Goal: Task Accomplishment & Management: Manage account settings

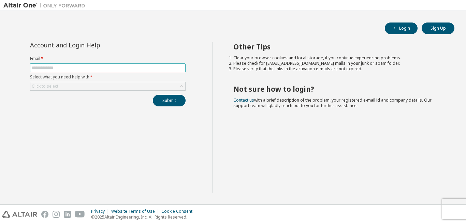
click at [81, 65] on input "text" at bounding box center [108, 67] width 152 height 5
type input "**********"
click at [83, 83] on div "Click to select" at bounding box center [107, 86] width 155 height 8
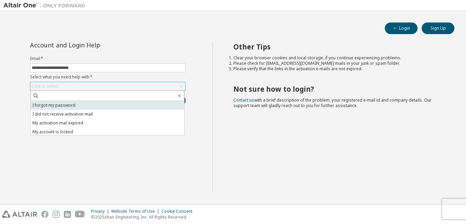
click at [61, 102] on li "I forgot my password" at bounding box center [107, 105] width 153 height 9
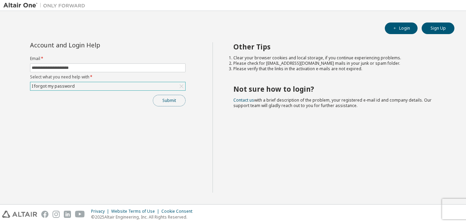
click at [172, 103] on button "Submit" at bounding box center [169, 101] width 33 height 12
click at [178, 99] on button "Submit" at bounding box center [169, 101] width 33 height 12
